Goal: Check status

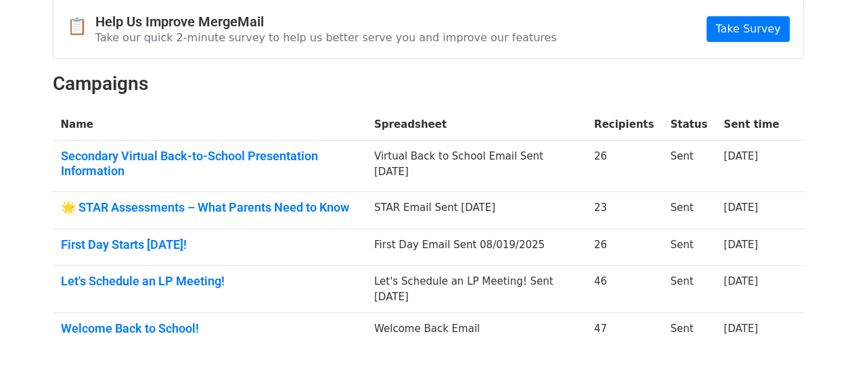
scroll to position [143, 0]
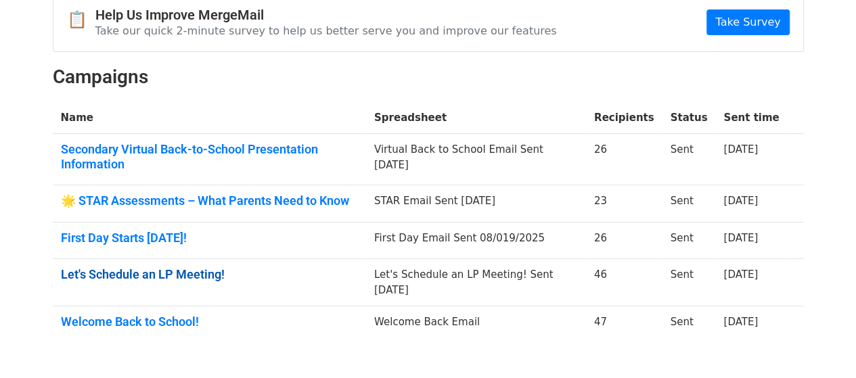
click at [171, 269] on link "Let's Schedule an LP Meeting!" at bounding box center [209, 274] width 297 height 15
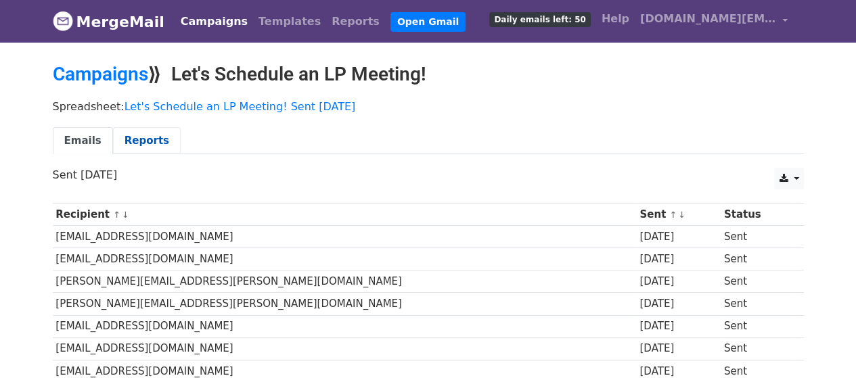
click at [133, 135] on link "Reports" at bounding box center [147, 141] width 68 height 28
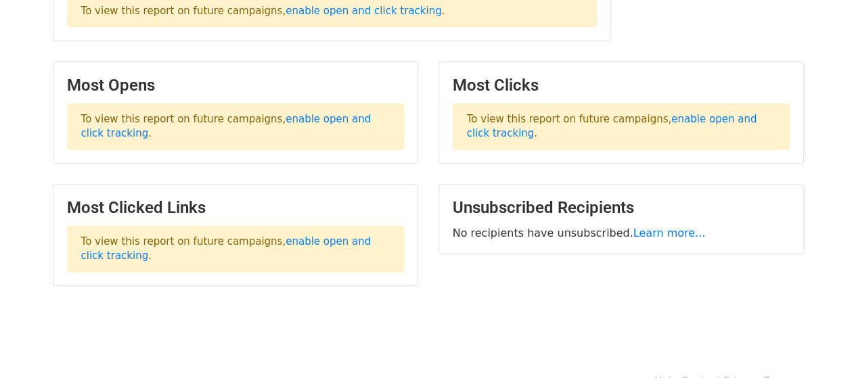
scroll to position [275, 0]
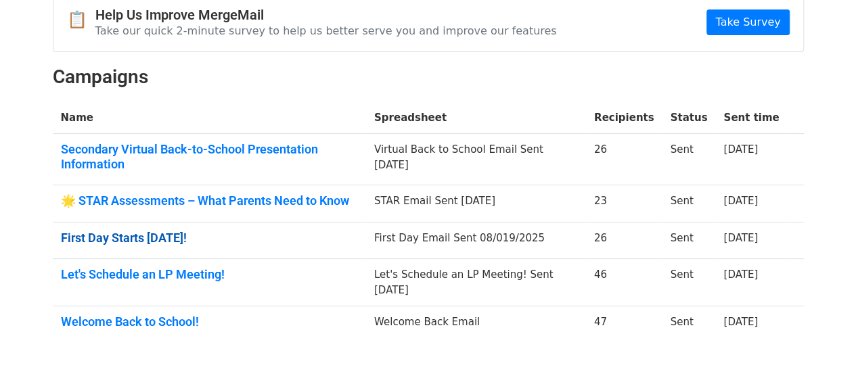
click at [173, 236] on link "First Day Starts [DATE]!" at bounding box center [209, 238] width 297 height 15
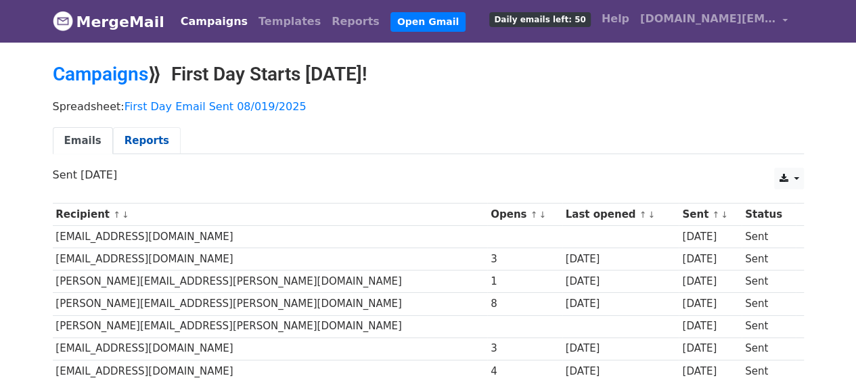
click at [150, 148] on link "Reports" at bounding box center [147, 141] width 68 height 28
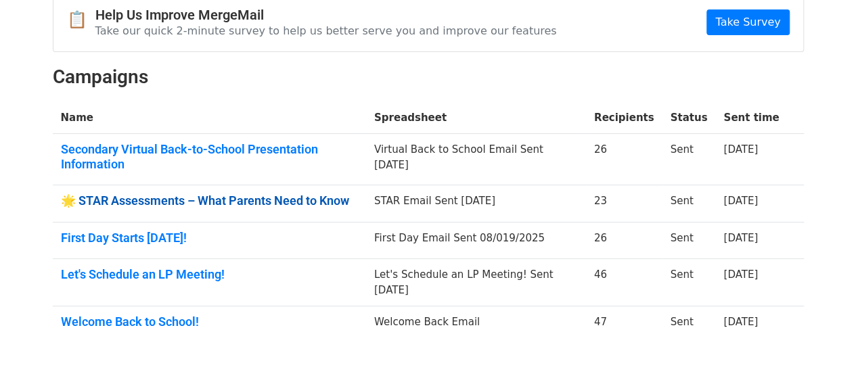
click at [160, 198] on link "🌟 STAR Assessments – What Parents Need to Know" at bounding box center [209, 201] width 297 height 15
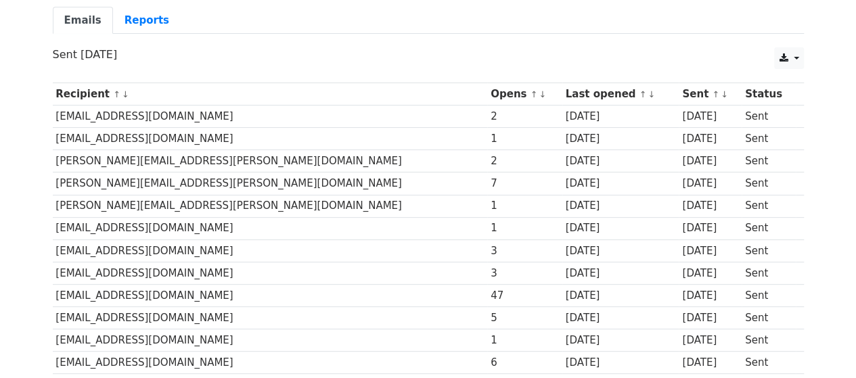
scroll to position [124, 0]
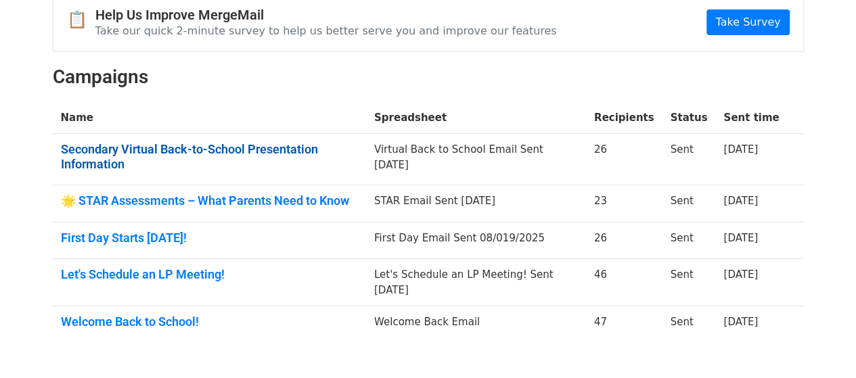
click at [262, 155] on link "Secondary Virtual Back-to-School Presentation Information" at bounding box center [209, 156] width 297 height 29
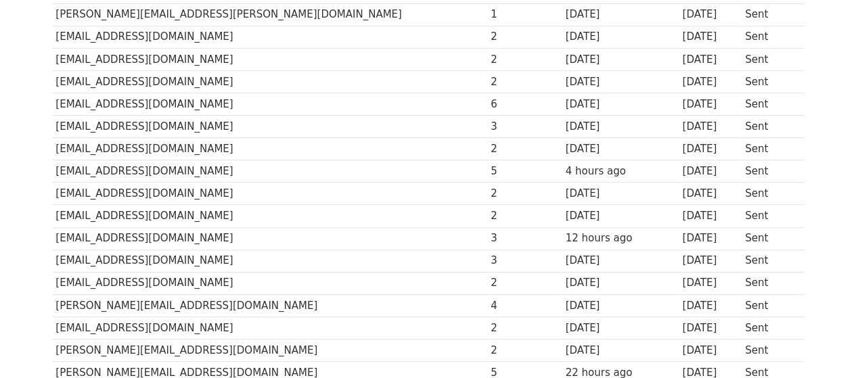
scroll to position [313, 0]
